Goal: Task Accomplishment & Management: Use online tool/utility

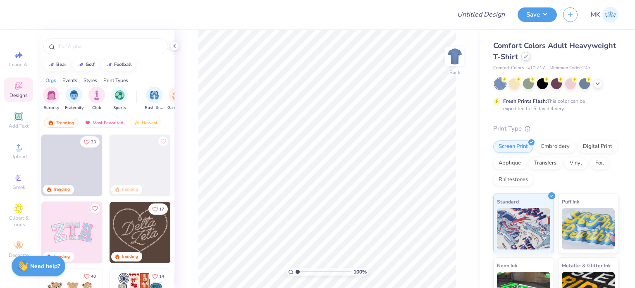
click at [531, 59] on div at bounding box center [526, 56] width 9 height 9
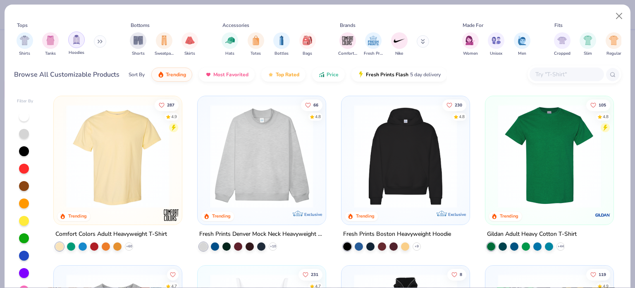
click at [78, 43] on img "filter for Hoodies" at bounding box center [76, 40] width 9 height 10
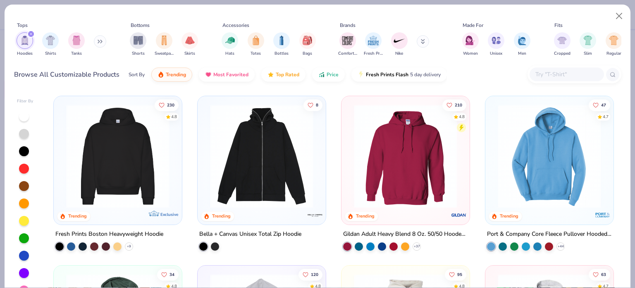
click at [432, 139] on img at bounding box center [406, 155] width 112 height 103
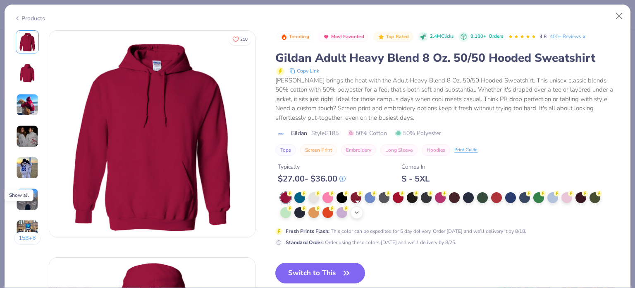
click at [360, 211] on icon at bounding box center [357, 212] width 7 height 7
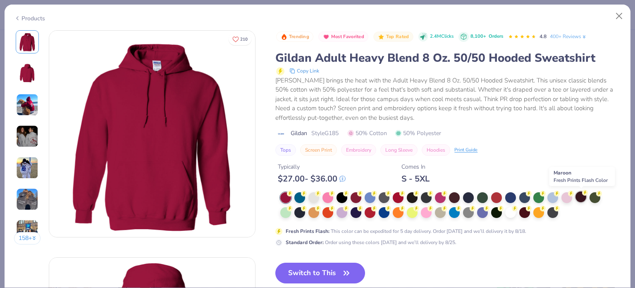
click at [578, 195] on div at bounding box center [581, 196] width 11 height 11
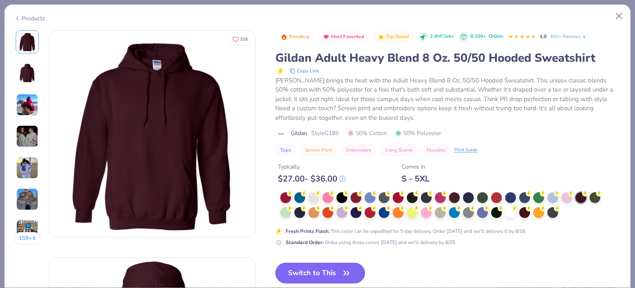
click at [314, 271] on button "Switch to This" at bounding box center [321, 272] width 90 height 21
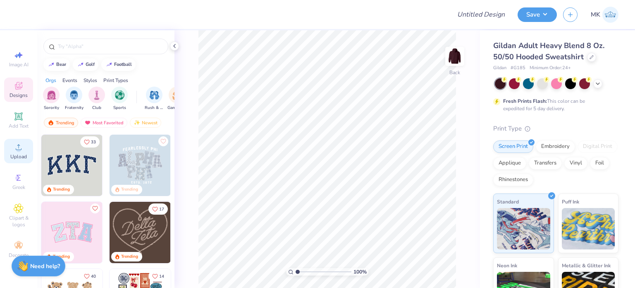
click at [20, 153] on span "Upload" at bounding box center [18, 156] width 17 height 7
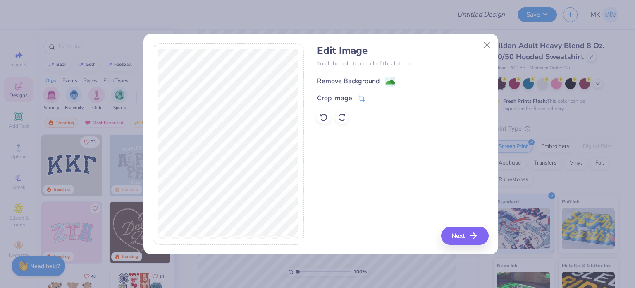
click at [394, 80] on image at bounding box center [390, 81] width 9 height 9
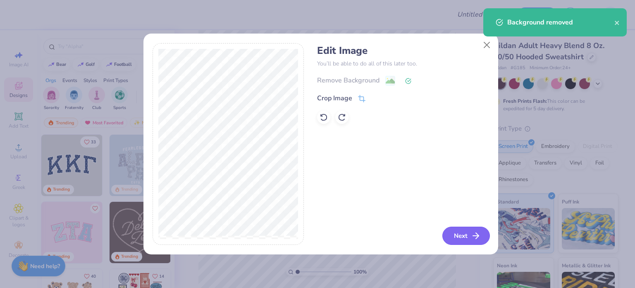
click at [463, 233] on button "Next" at bounding box center [467, 235] width 48 height 18
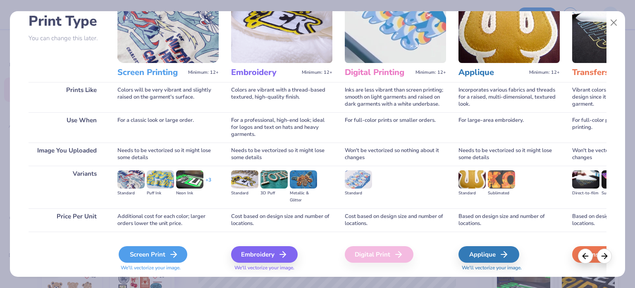
scroll to position [83, 0]
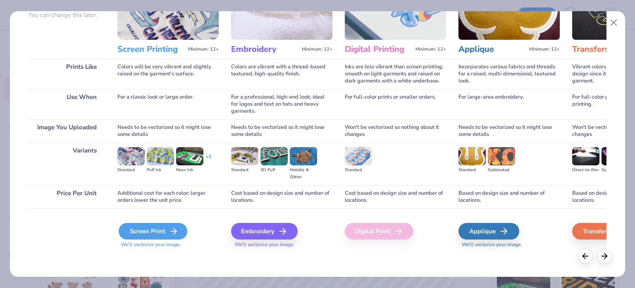
click at [173, 232] on icon at bounding box center [174, 231] width 10 height 10
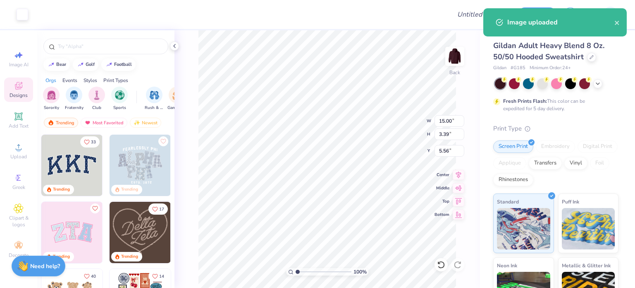
type input "5.63"
type input "1.27"
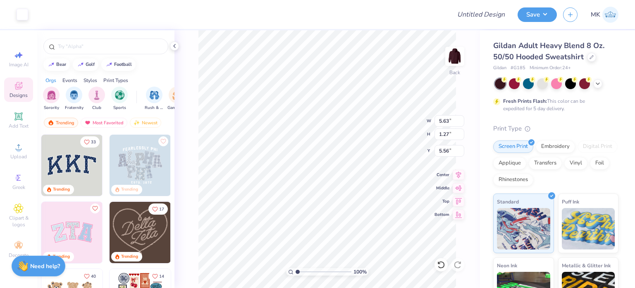
type input "3.47"
type input "4.14"
type input "0.94"
type input "3.79"
click at [424, 122] on div "100 % Back W 4.14 4.14 " H 0.94 0.94 " Y 3.79 3.79 " Center Middle Top Bottom" at bounding box center [328, 158] width 306 height 257
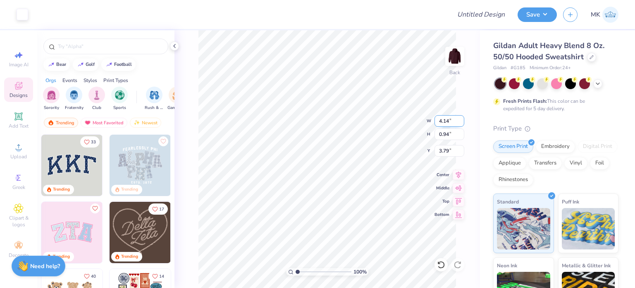
click at [452, 120] on input "4.14" at bounding box center [450, 121] width 30 height 12
type input "4"
type input "5.19"
type input "1.17"
type input "3.67"
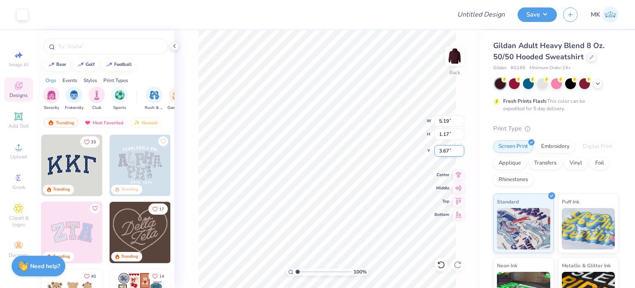
click at [449, 149] on input "3.67" at bounding box center [450, 151] width 30 height 12
click at [451, 63] on img at bounding box center [455, 56] width 33 height 33
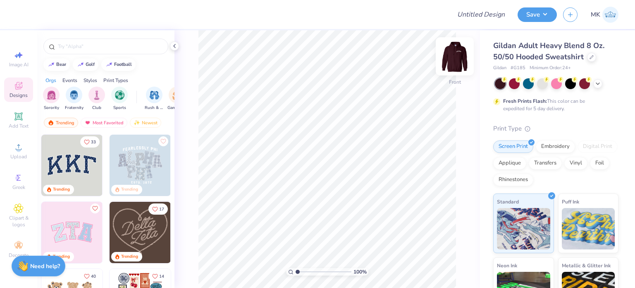
click at [456, 60] on img at bounding box center [455, 56] width 33 height 33
click at [465, 58] on div "100 % Back" at bounding box center [328, 158] width 306 height 257
click at [458, 56] on img at bounding box center [455, 56] width 33 height 33
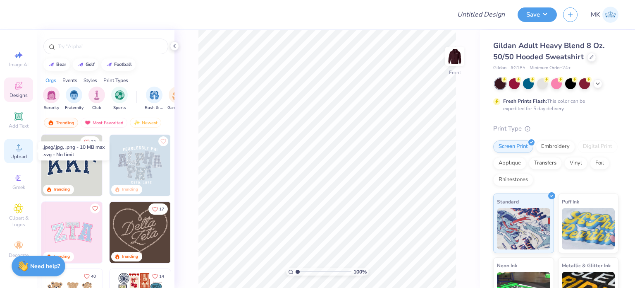
click at [15, 146] on icon at bounding box center [19, 147] width 10 height 10
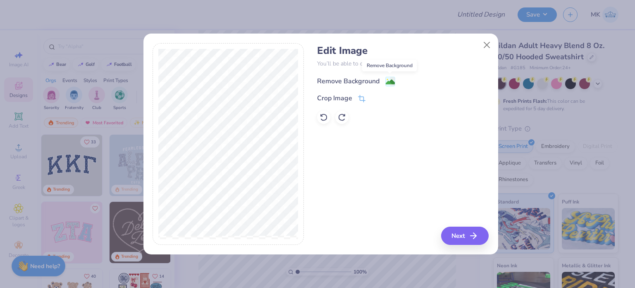
click at [392, 78] on image at bounding box center [390, 81] width 9 height 9
click at [465, 236] on button "Next" at bounding box center [467, 235] width 48 height 18
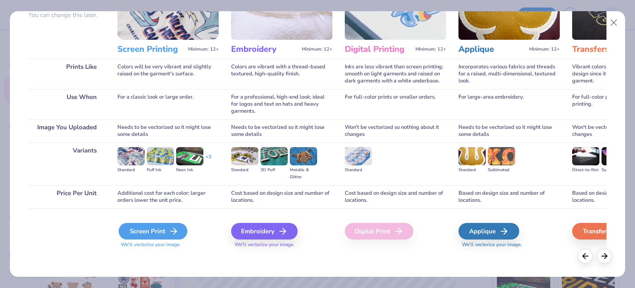
click at [160, 230] on div "Screen Print" at bounding box center [153, 231] width 69 height 17
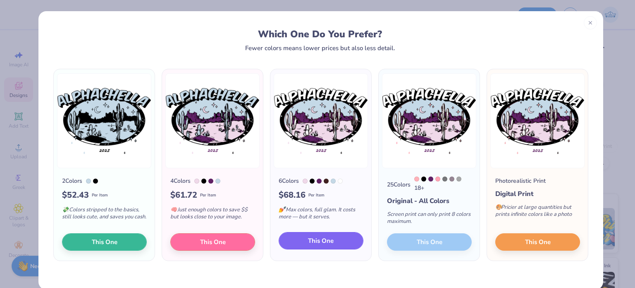
click at [327, 243] on span "This One" at bounding box center [321, 241] width 26 height 10
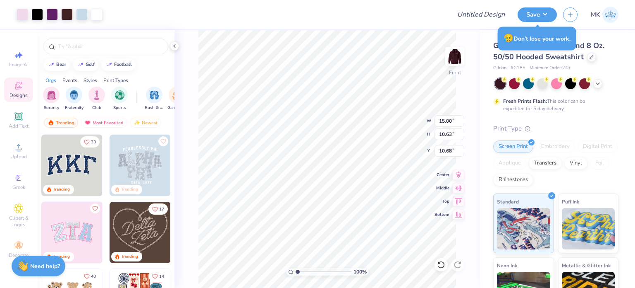
type input "9.09"
type input "6.44"
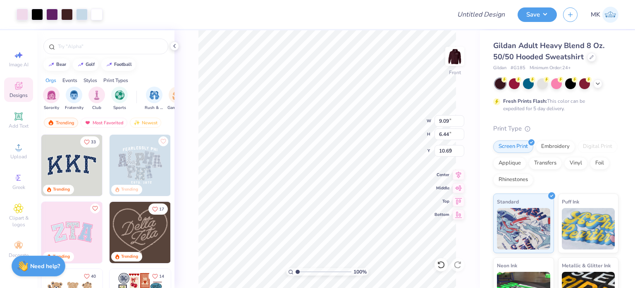
type input "7.05"
click at [366, 214] on li "Ungroup" at bounding box center [375, 214] width 65 height 16
type input "13.15"
click at [26, 12] on div at bounding box center [23, 14] width 12 height 12
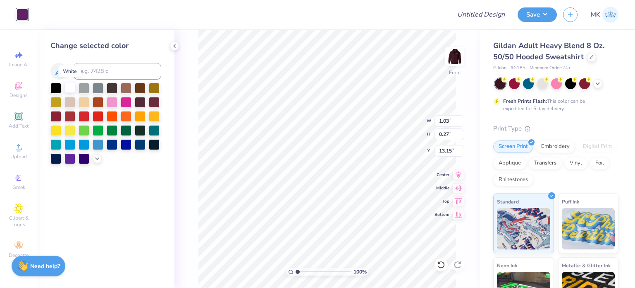
click at [73, 91] on div at bounding box center [70, 87] width 11 height 11
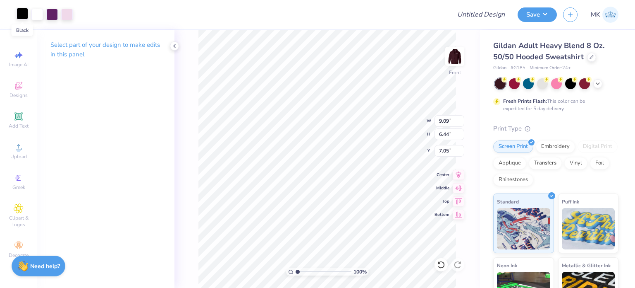
click at [19, 10] on div at bounding box center [23, 14] width 12 height 12
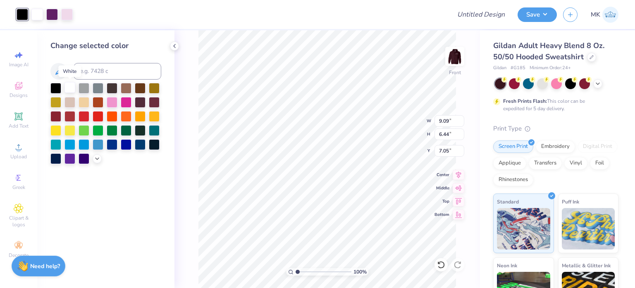
click at [72, 87] on div at bounding box center [70, 87] width 11 height 11
click at [39, 13] on div at bounding box center [37, 14] width 12 height 12
click at [71, 89] on div at bounding box center [70, 88] width 11 height 11
click at [34, 13] on div at bounding box center [37, 14] width 12 height 12
click at [71, 84] on div at bounding box center [70, 87] width 11 height 11
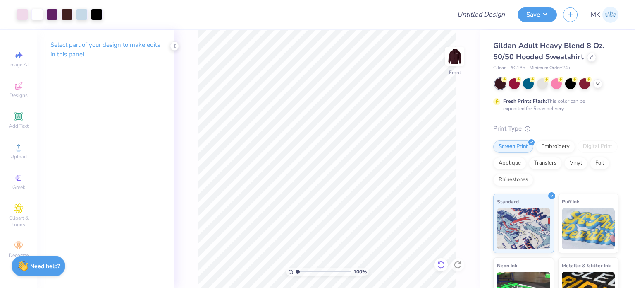
click at [447, 261] on div at bounding box center [441, 264] width 13 height 13
click at [447, 262] on div at bounding box center [441, 264] width 13 height 13
click at [445, 263] on icon at bounding box center [441, 264] width 8 height 8
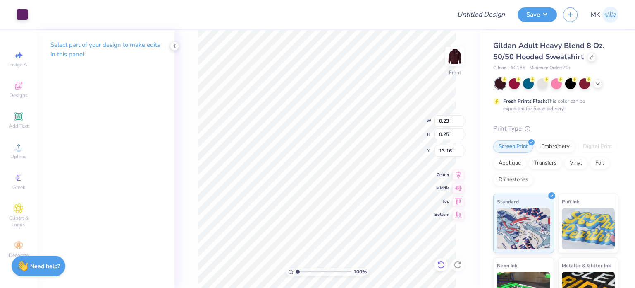
type input "13.16"
click at [24, 9] on div at bounding box center [23, 14] width 12 height 12
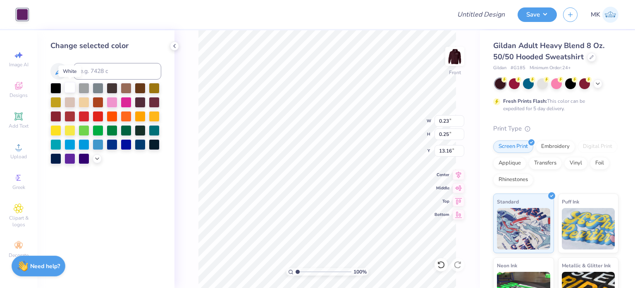
click at [73, 85] on div at bounding box center [70, 87] width 11 height 11
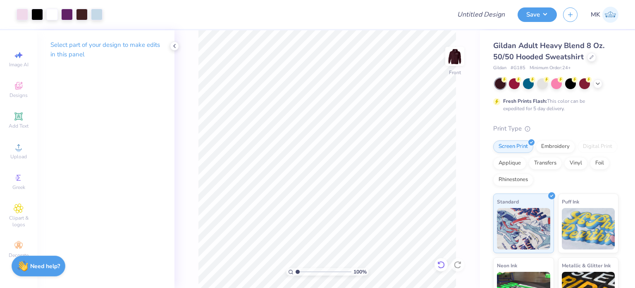
click at [441, 266] on icon at bounding box center [441, 264] width 8 height 8
click at [441, 262] on icon at bounding box center [441, 264] width 8 height 8
click at [441, 266] on icon at bounding box center [441, 264] width 8 height 8
click at [439, 265] on icon at bounding box center [441, 264] width 8 height 8
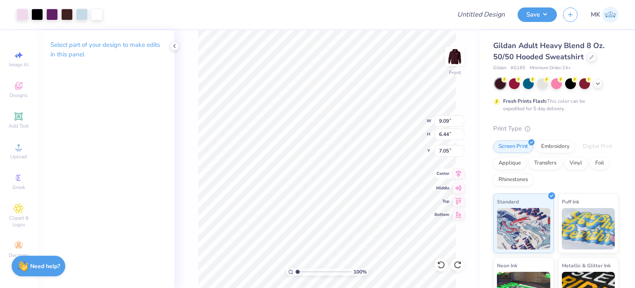
click at [440, 175] on span "Center" at bounding box center [442, 173] width 15 height 6
click at [32, 14] on div at bounding box center [37, 14] width 12 height 12
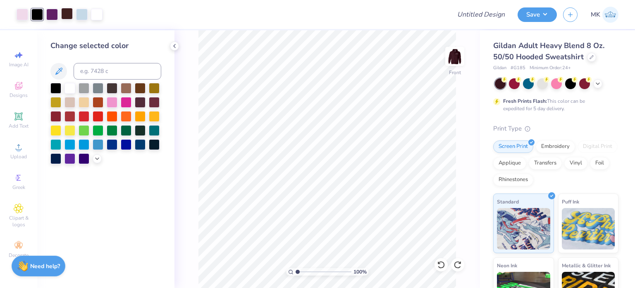
click at [63, 17] on div at bounding box center [67, 14] width 12 height 12
click at [58, 84] on div at bounding box center [55, 87] width 11 height 11
click at [542, 12] on button "Save" at bounding box center [537, 13] width 39 height 14
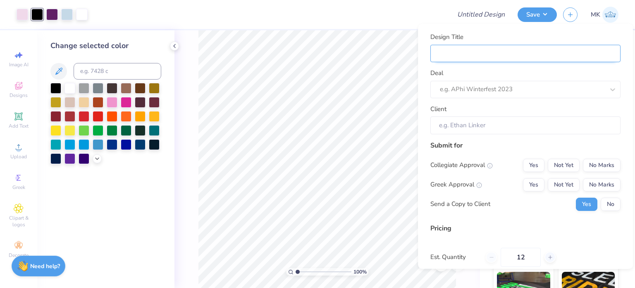
click at [514, 53] on input "Design Title" at bounding box center [526, 53] width 190 height 18
paste input "Alpha Pi Sigma"
type input "Alpha Pi Sigma"
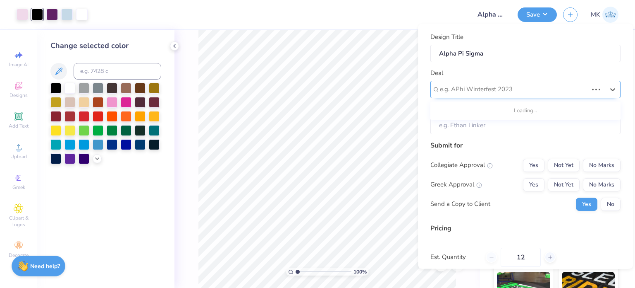
click at [470, 93] on div at bounding box center [514, 89] width 148 height 11
paste input "Alpha Pi Sigma"
type input "Alpha Pi Sigma"
click at [493, 92] on div at bounding box center [522, 89] width 165 height 11
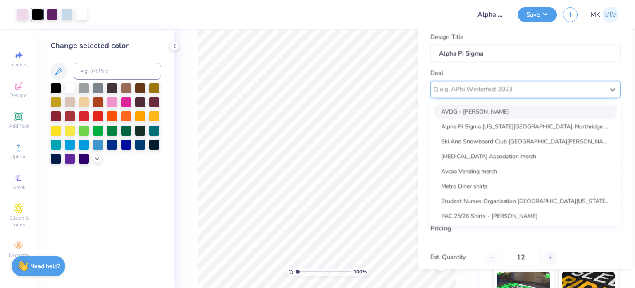
paste input "Alpha Pi Sigma"
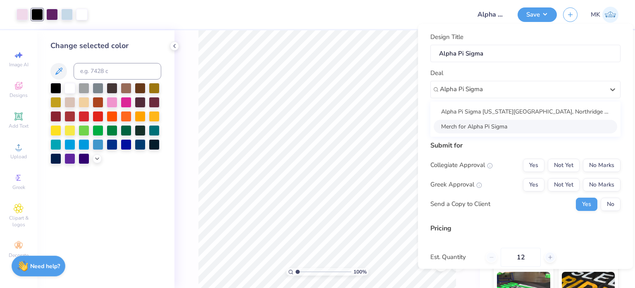
click at [496, 126] on div "Merch for Alpha Pi Sigma" at bounding box center [526, 126] width 184 height 14
type input "Alpha Pi Sigma"
type input "Katelynn Lopez"
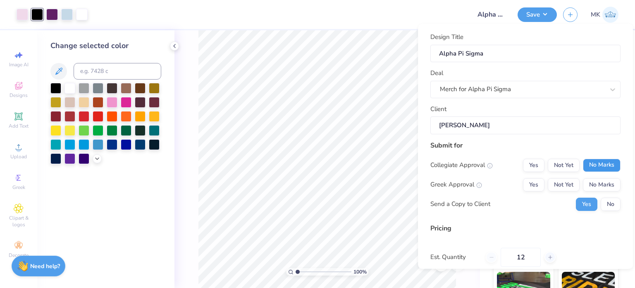
click at [589, 163] on button "No Marks" at bounding box center [602, 164] width 38 height 13
click at [528, 185] on button "Yes" at bounding box center [534, 183] width 22 height 13
click at [611, 206] on button "No" at bounding box center [611, 203] width 20 height 13
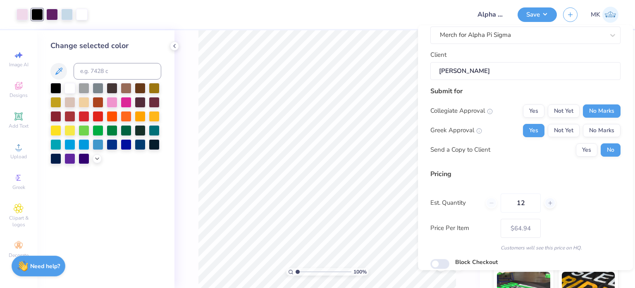
scroll to position [88, 0]
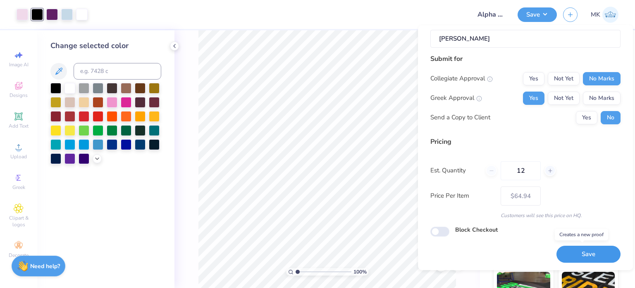
click at [581, 256] on button "Save" at bounding box center [589, 253] width 64 height 17
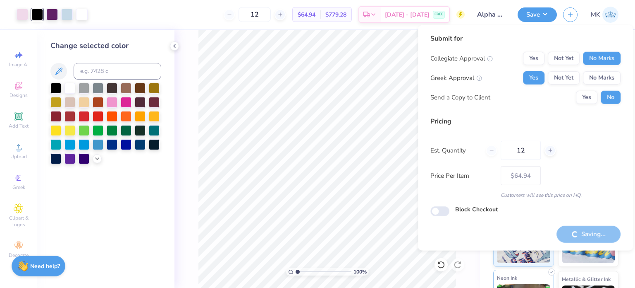
type input "– –"
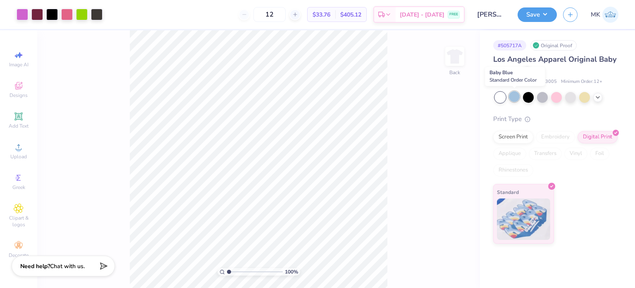
click at [517, 97] on div at bounding box center [514, 96] width 11 height 11
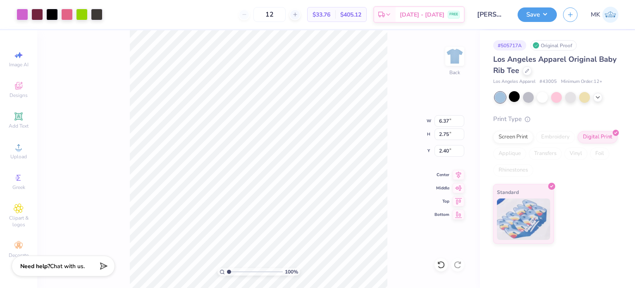
type input "2.40"
click at [441, 264] on icon at bounding box center [441, 264] width 8 height 8
click at [537, 14] on button "Save" at bounding box center [537, 13] width 39 height 14
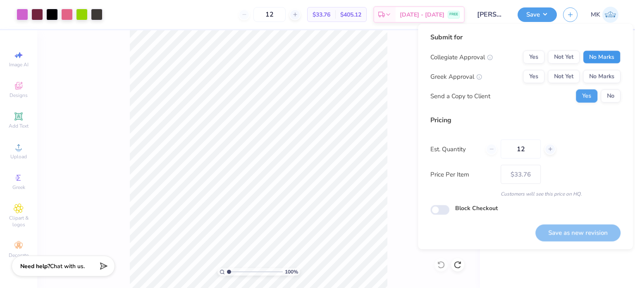
click at [597, 56] on button "No Marks" at bounding box center [602, 56] width 38 height 13
drag, startPoint x: 537, startPoint y: 72, endPoint x: 569, endPoint y: 86, distance: 34.1
click at [540, 74] on button "Yes" at bounding box center [534, 76] width 22 height 13
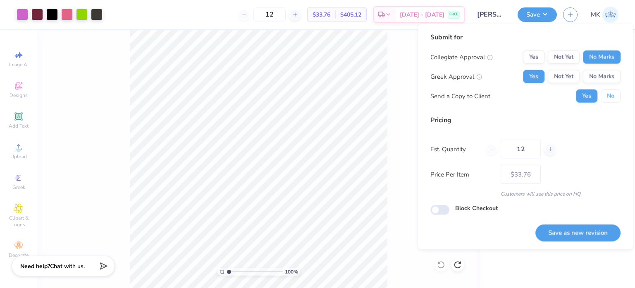
drag, startPoint x: 609, startPoint y: 97, endPoint x: 606, endPoint y: 117, distance: 20.5
click at [609, 97] on button "No" at bounding box center [611, 95] width 20 height 13
click at [573, 232] on button "Save as new revision" at bounding box center [578, 232] width 85 height 17
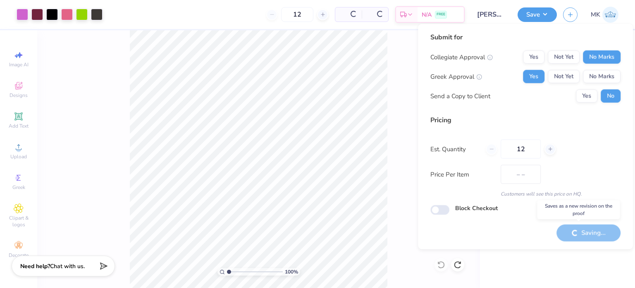
type input "$33.76"
